Goal: Transaction & Acquisition: Purchase product/service

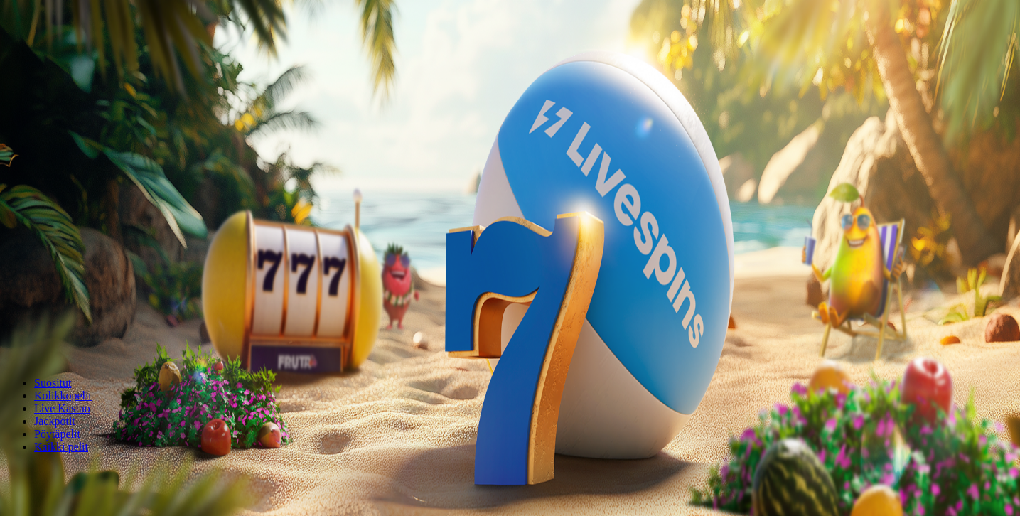
click at [106, 59] on button "Kirjaudu" at bounding box center [98, 51] width 46 height 15
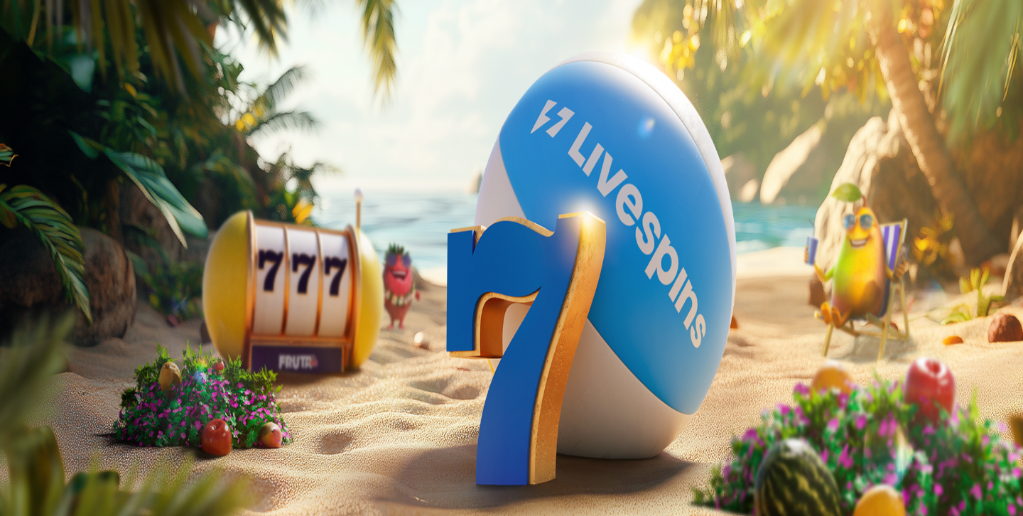
click at [81, 57] on span "Kirjaudu" at bounding box center [98, 51] width 35 height 11
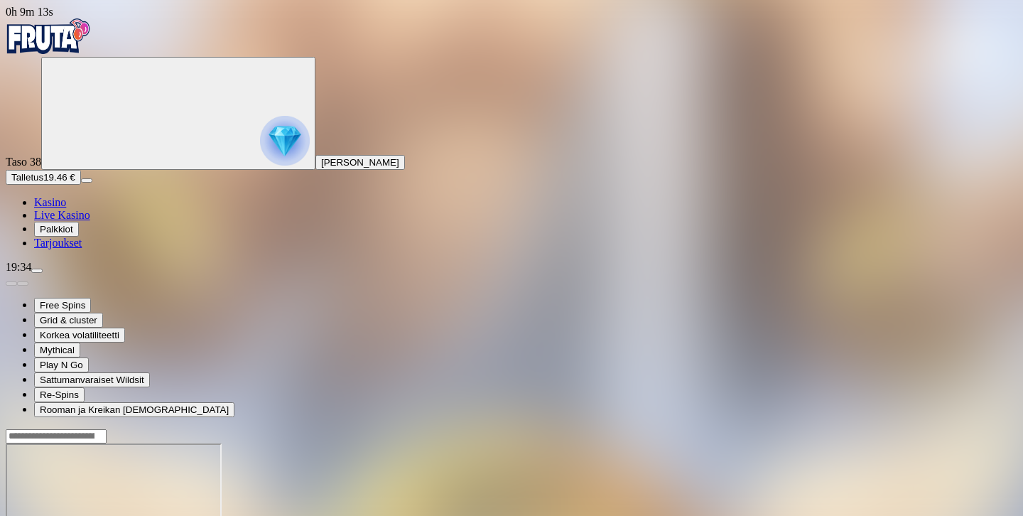
click at [81, 185] on button "Talletus 19.46 €" at bounding box center [43, 177] width 75 height 15
type input "*"
type input "**"
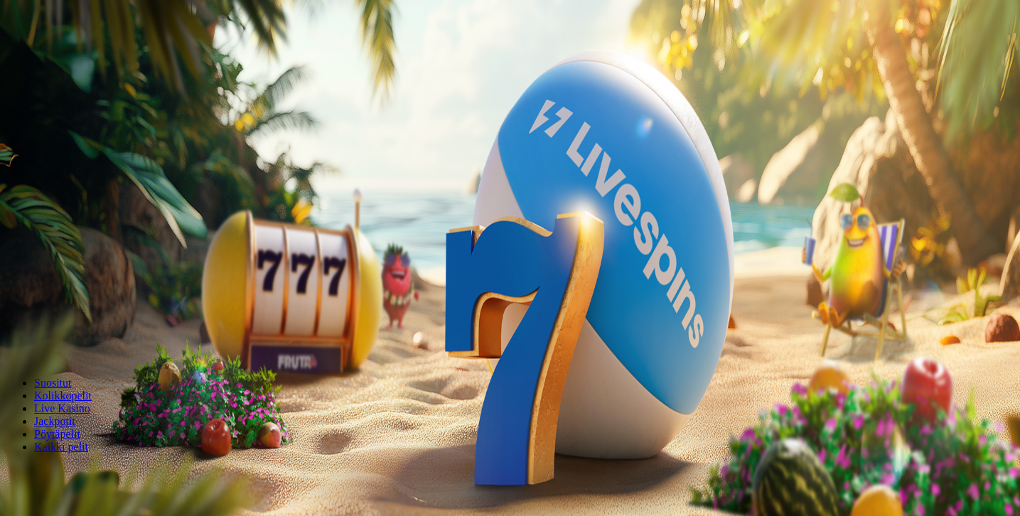
click at [107, 59] on button "Kirjaudu" at bounding box center [98, 51] width 46 height 15
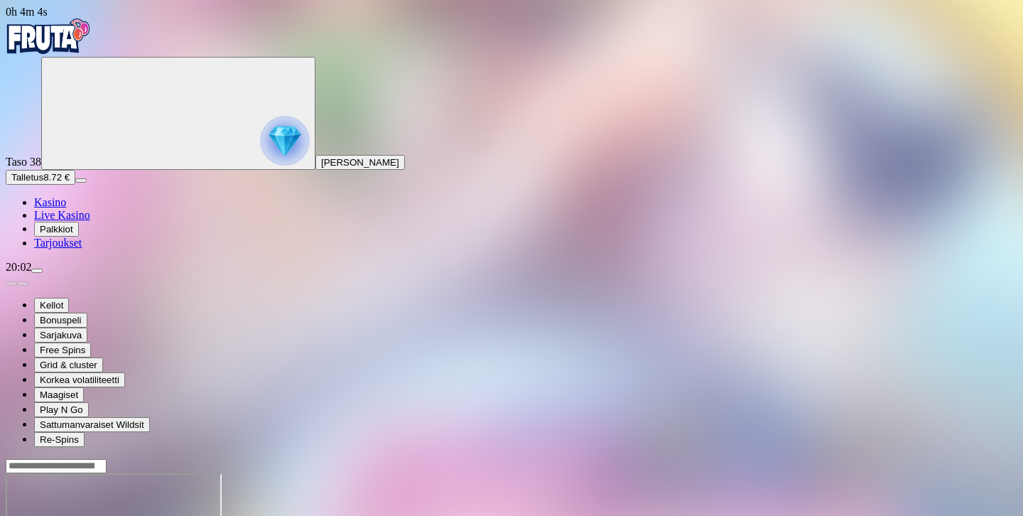
click at [43, 183] on span "Talletus" at bounding box center [27, 177] width 32 height 11
type input "*"
type input "**"
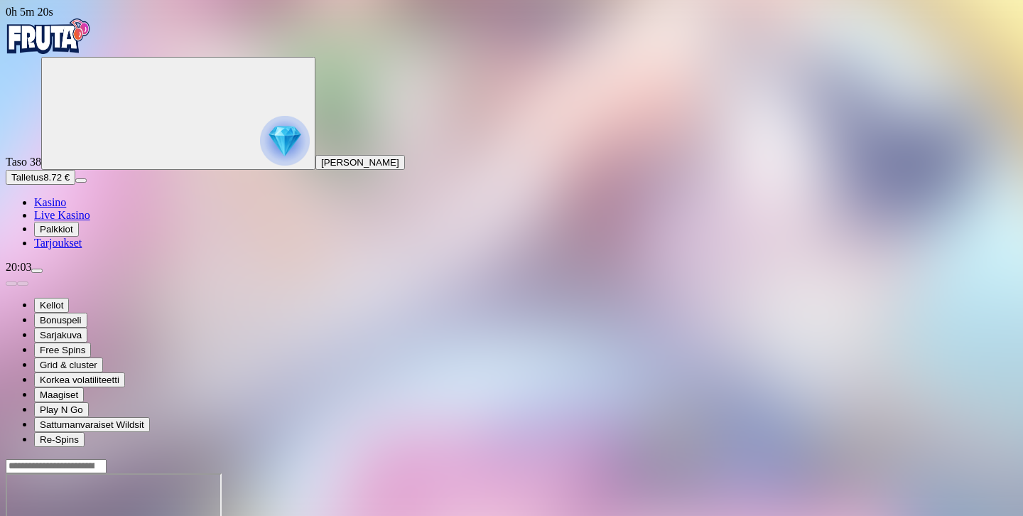
click at [66, 208] on span "Kasino" at bounding box center [50, 202] width 32 height 12
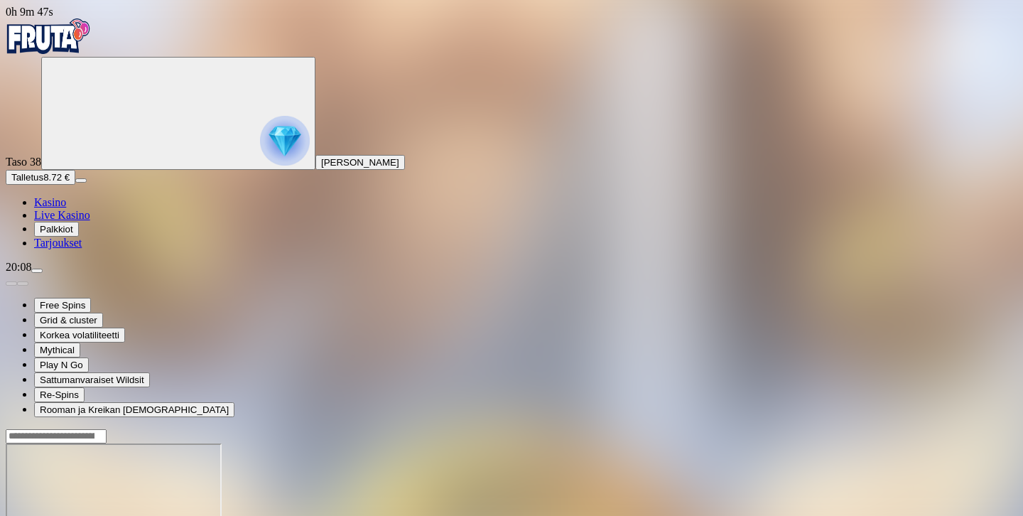
click at [37, 271] on span "menu icon" at bounding box center [37, 271] width 0 height 0
